Goal: Find specific page/section: Find specific page/section

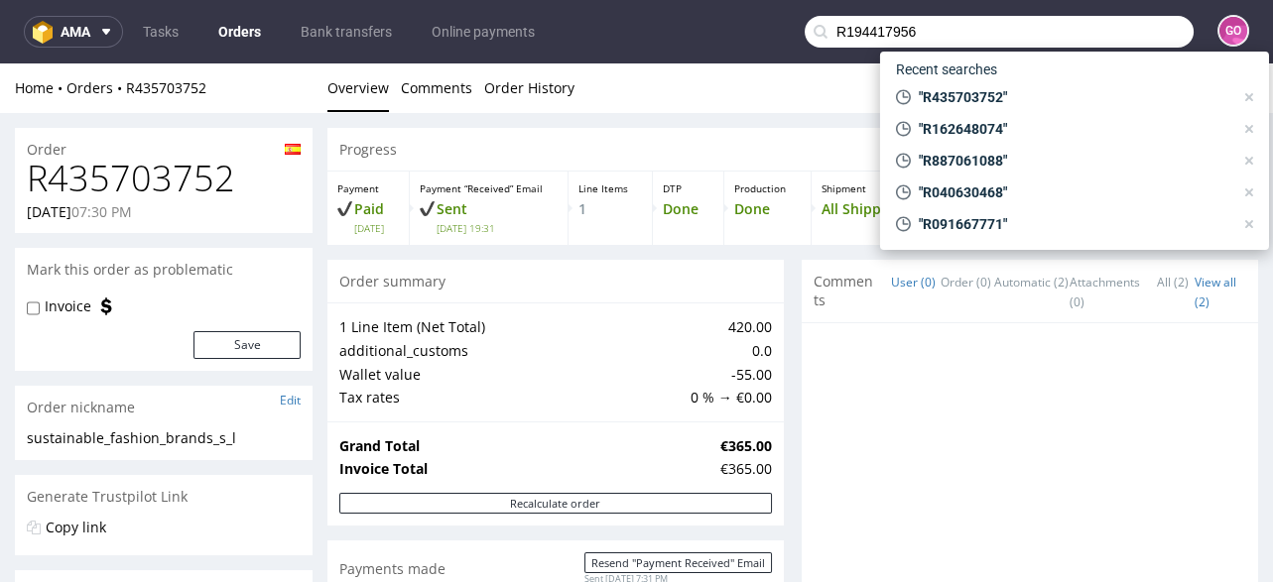
type input "R194417956"
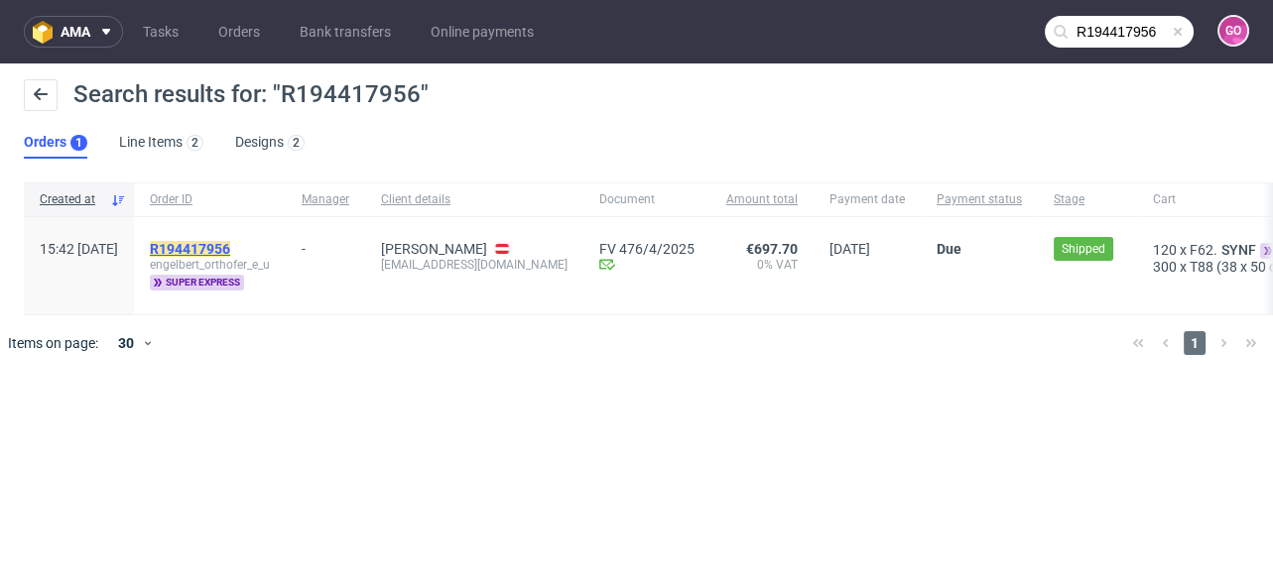
click at [230, 245] on mark "R194417956" at bounding box center [190, 249] width 80 height 16
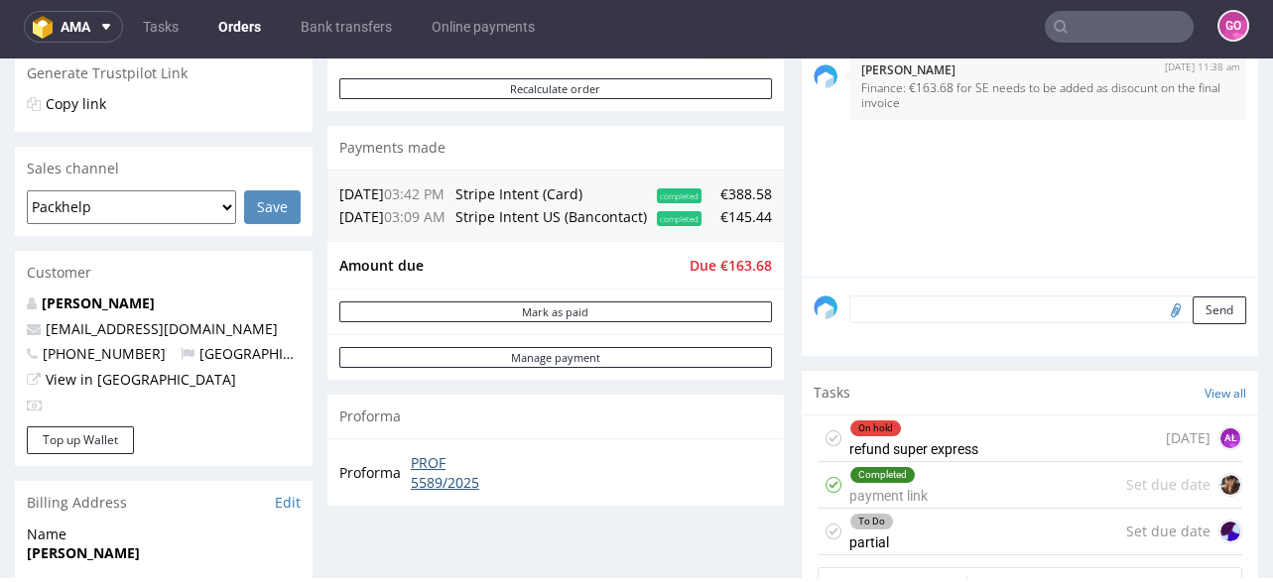
scroll to position [397, 0]
